Goal: Navigation & Orientation: Find specific page/section

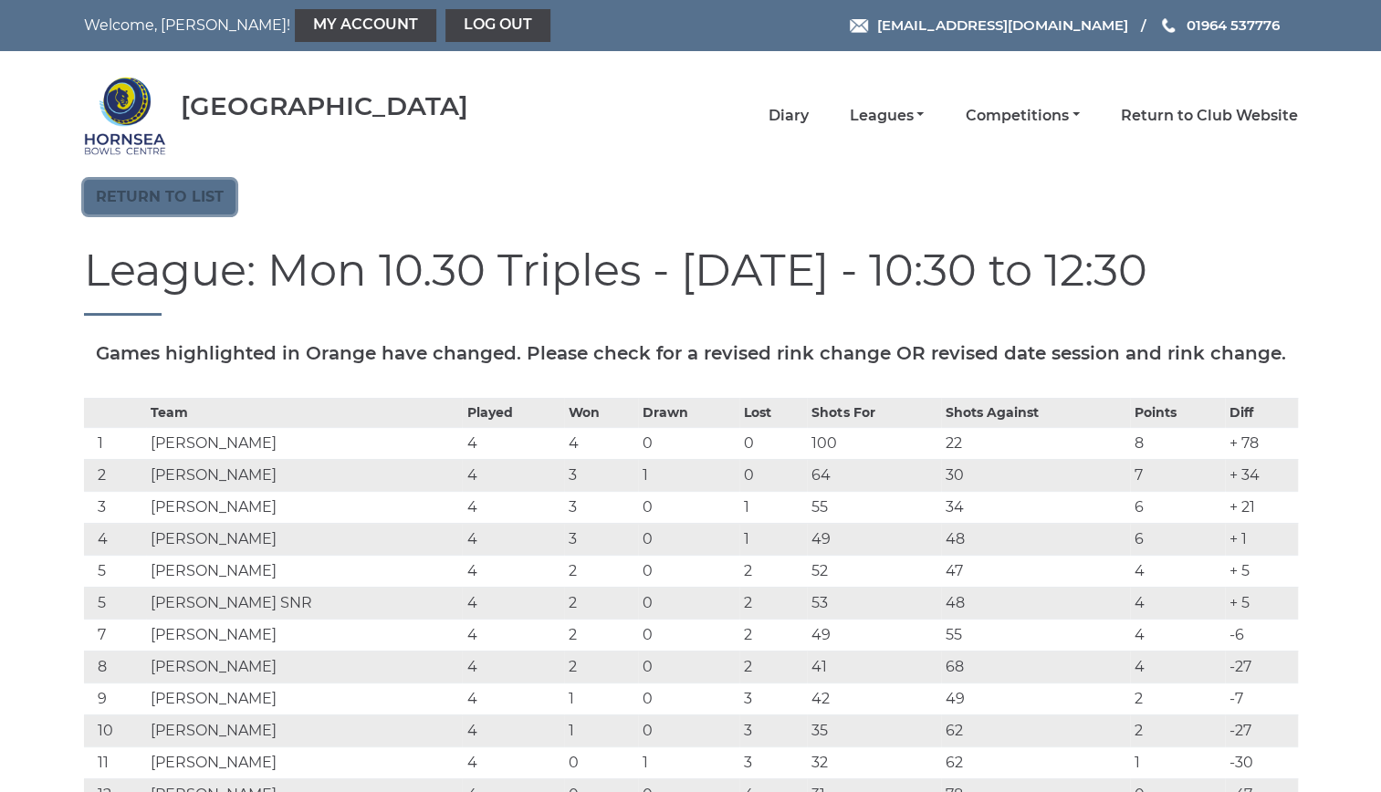
click at [198, 190] on link "Return to list" at bounding box center [159, 197] width 151 height 35
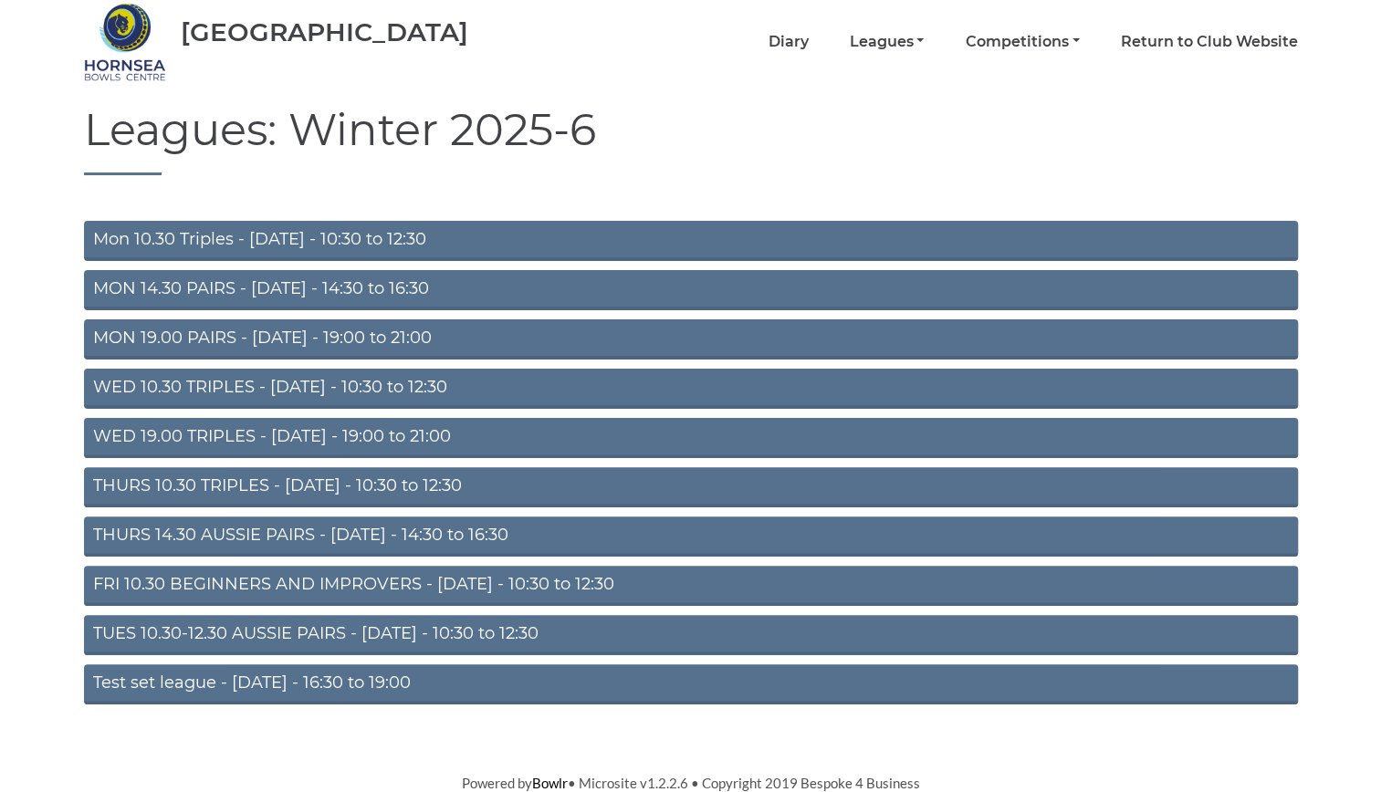
scroll to position [75, 0]
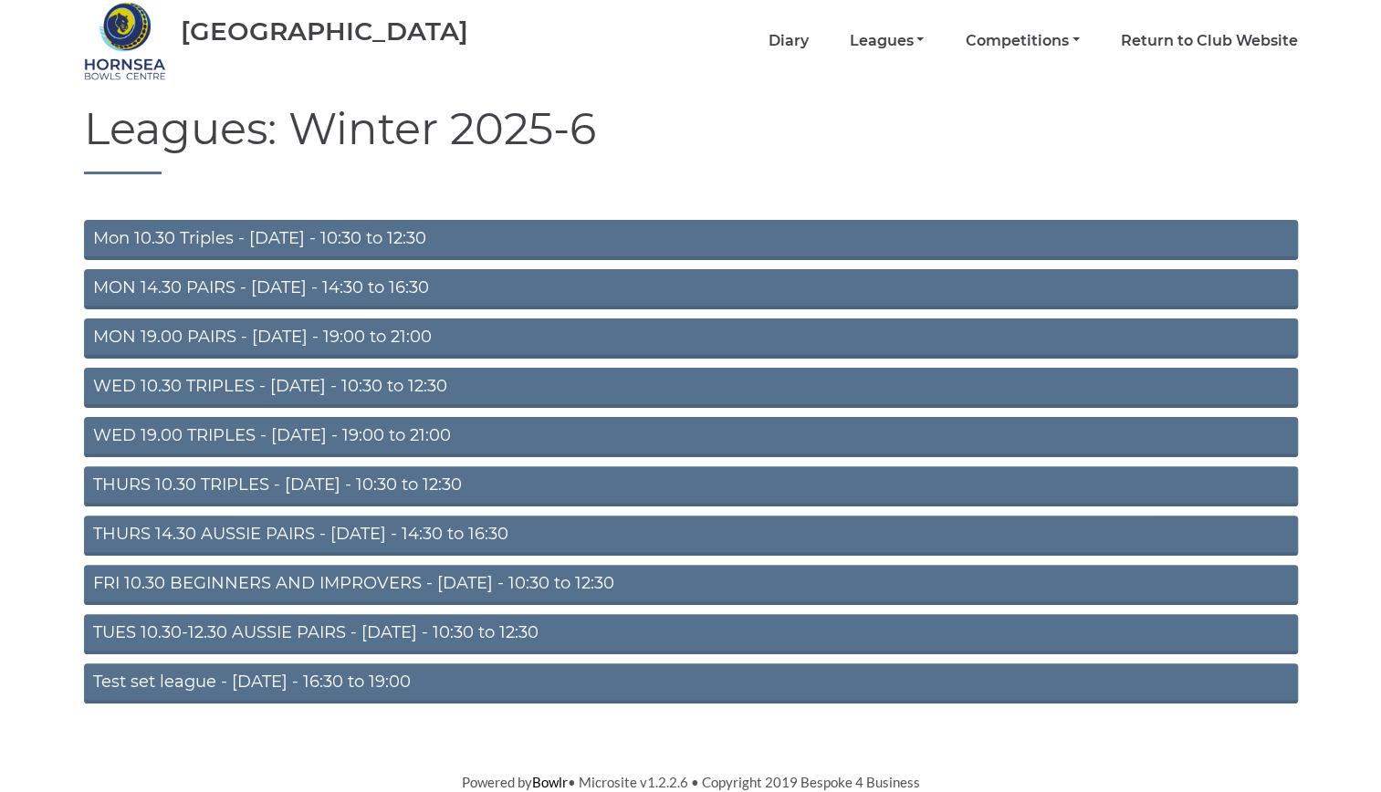
click at [389, 475] on link "THURS 10.30 TRIPLES - Thursday - 10:30 to 12:30" at bounding box center [691, 486] width 1214 height 40
